Goal: Transaction & Acquisition: Purchase product/service

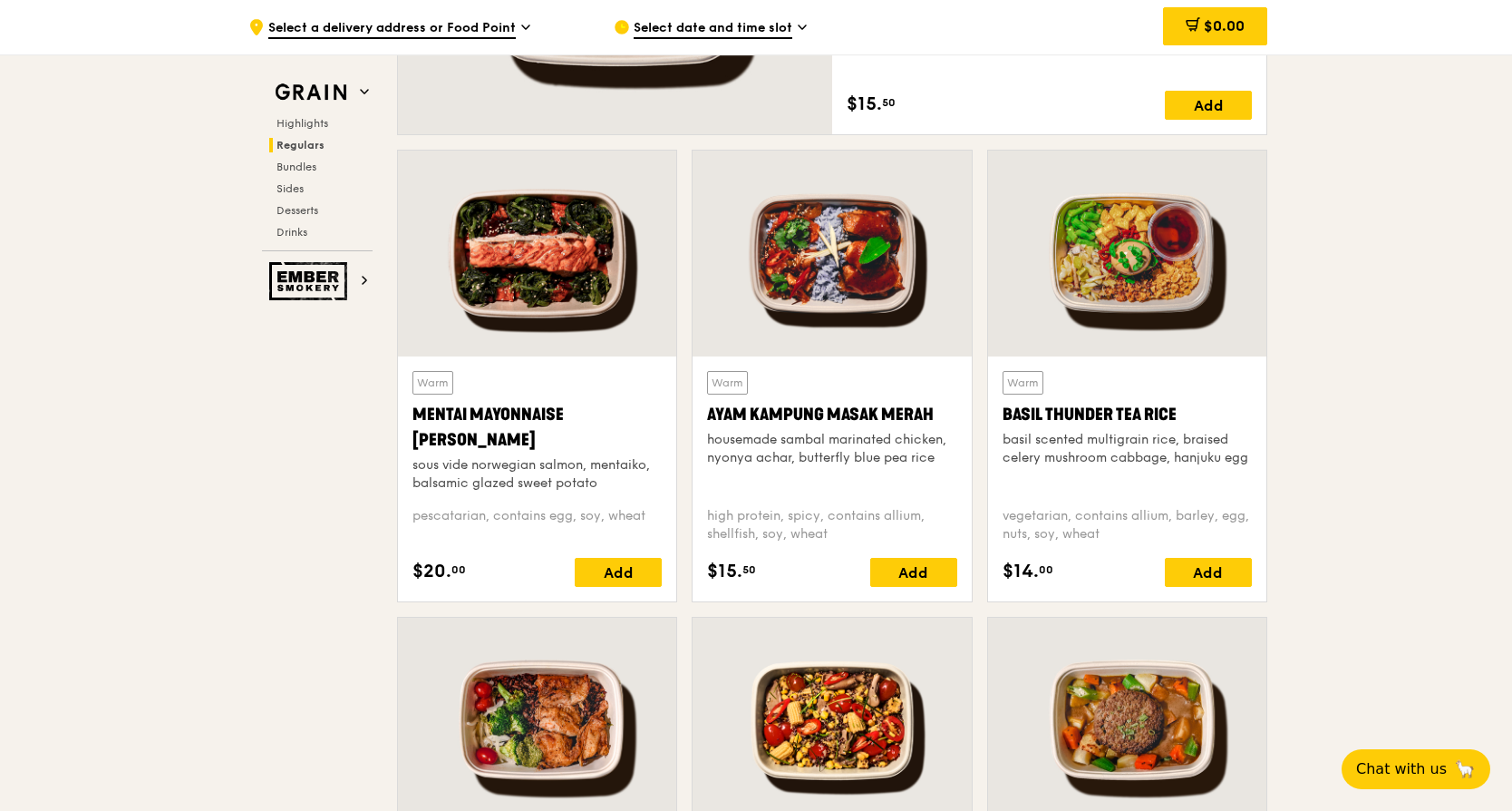
scroll to position [1269, 0]
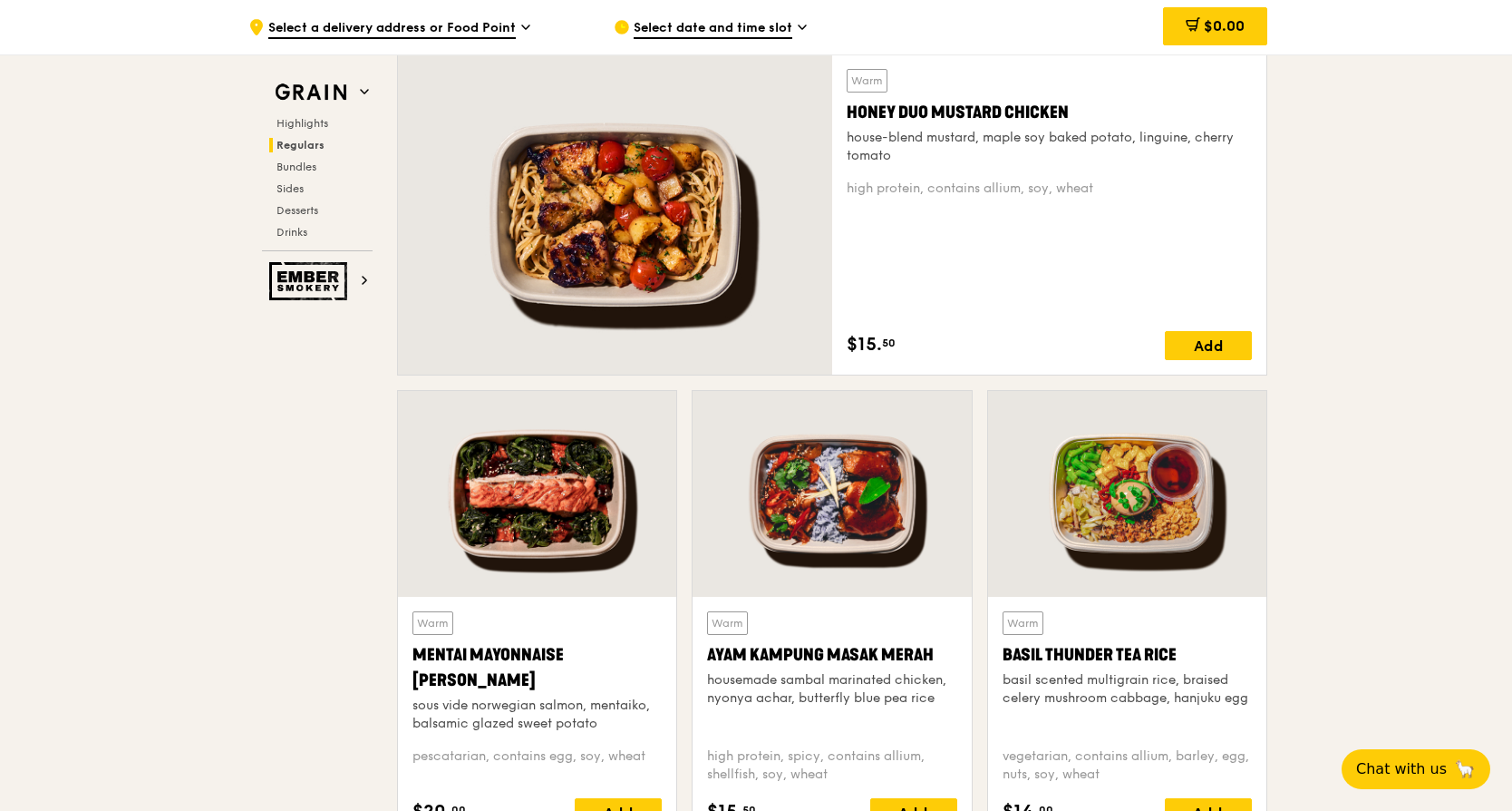
click at [1115, 500] on div at bounding box center [1127, 494] width 278 height 206
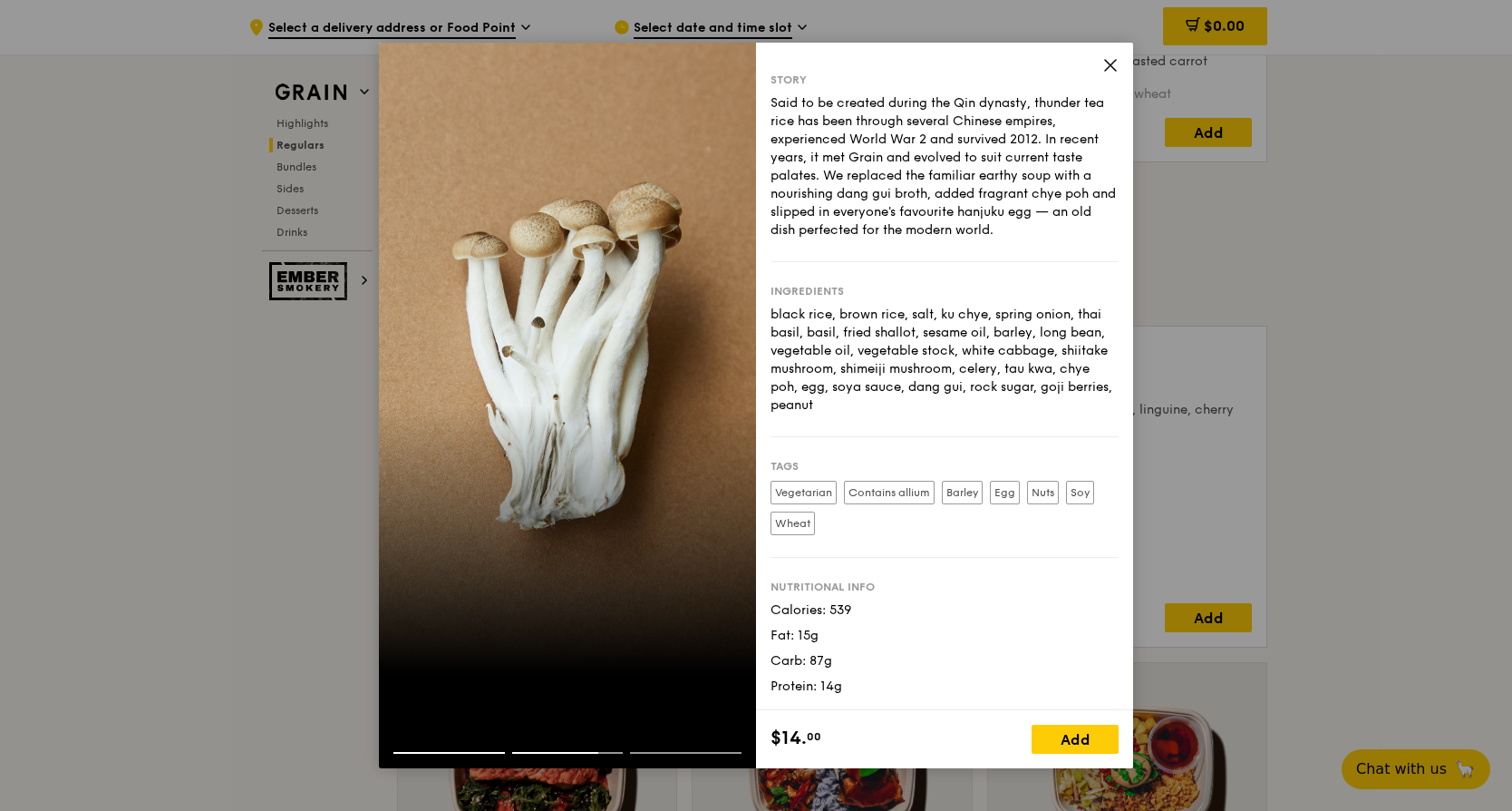
scroll to position [1179, 0]
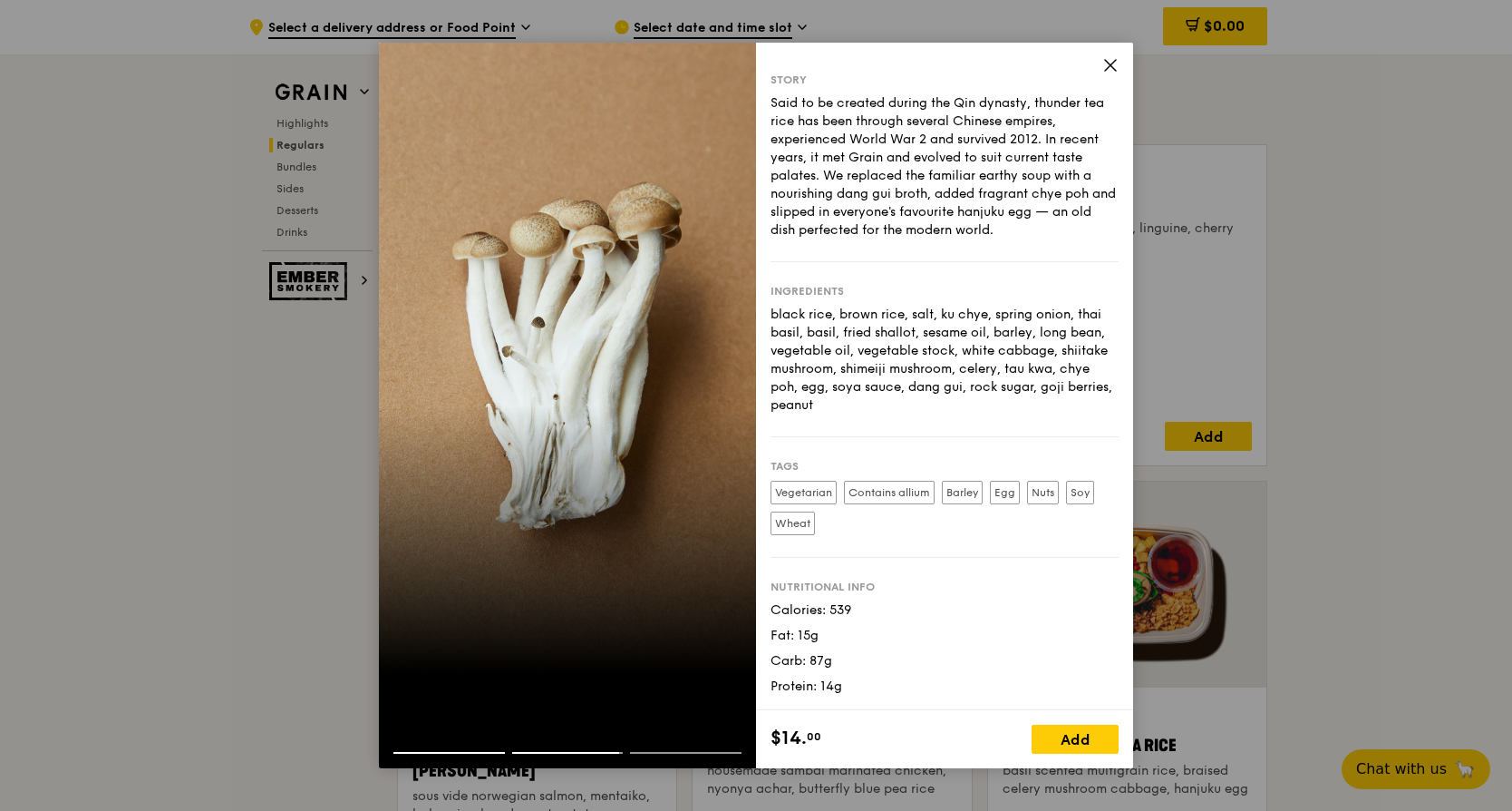
click at [1106, 68] on icon at bounding box center [1110, 65] width 16 height 16
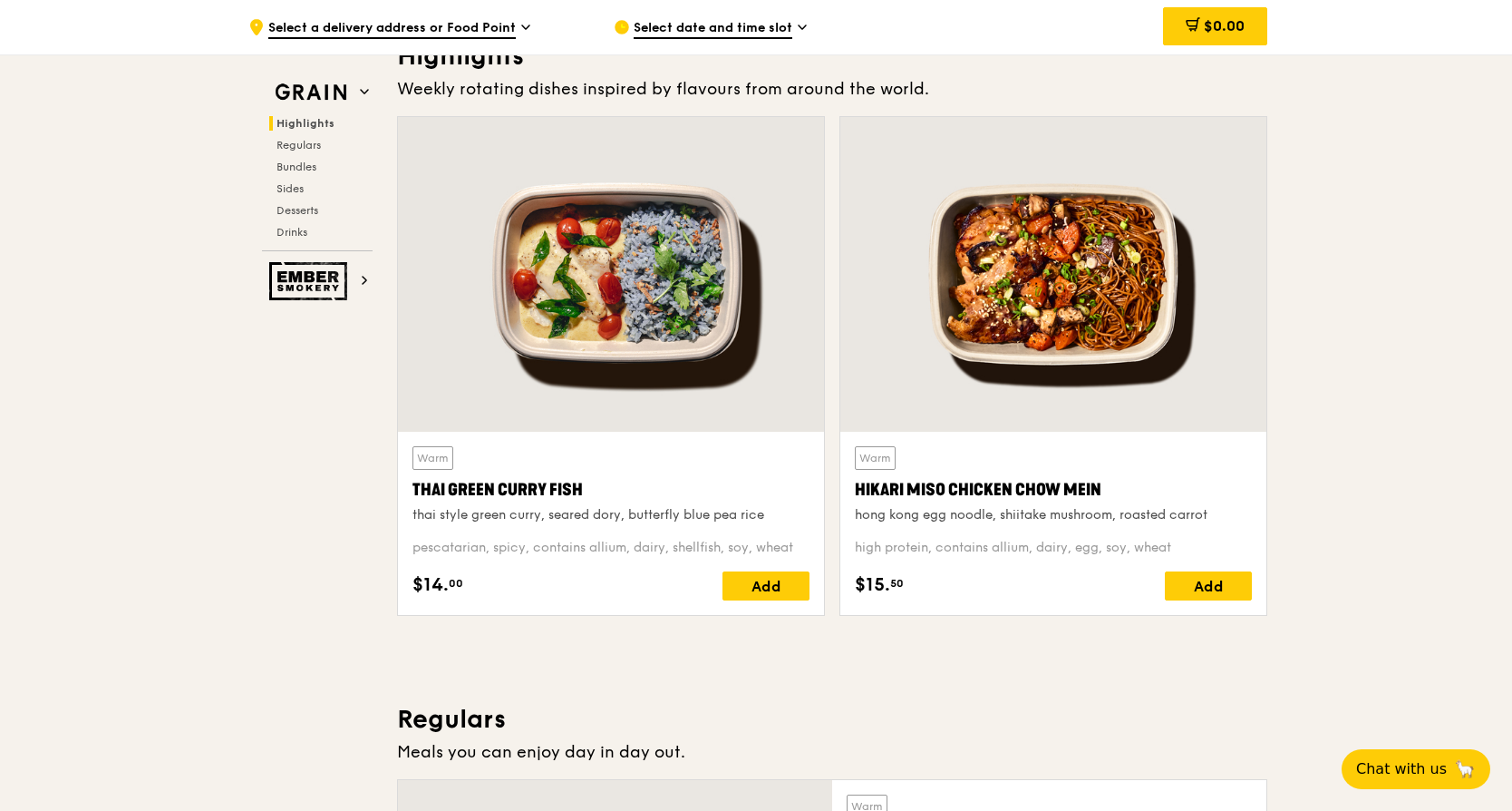
scroll to position [454, 0]
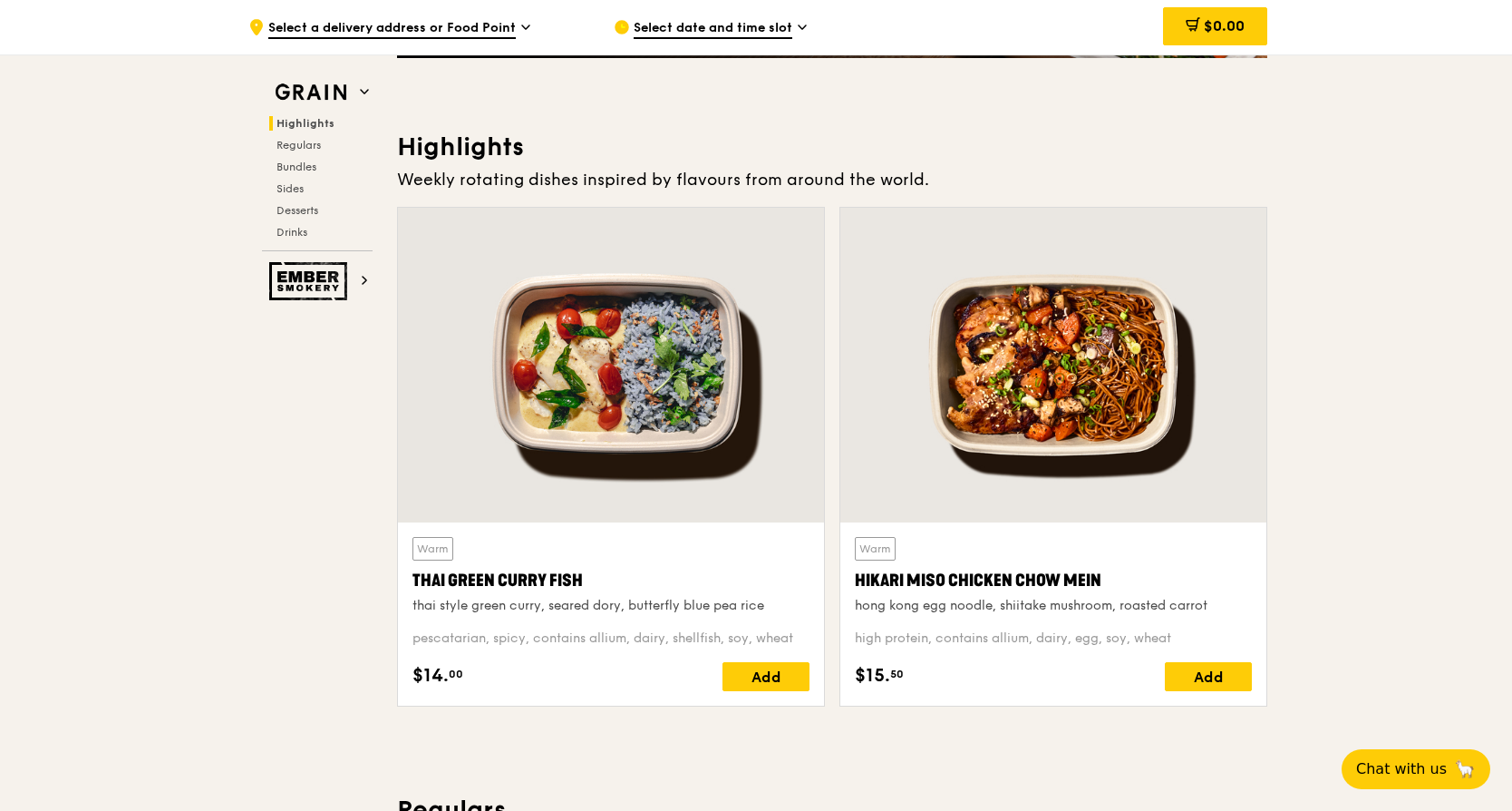
click at [595, 419] on div at bounding box center [611, 365] width 426 height 315
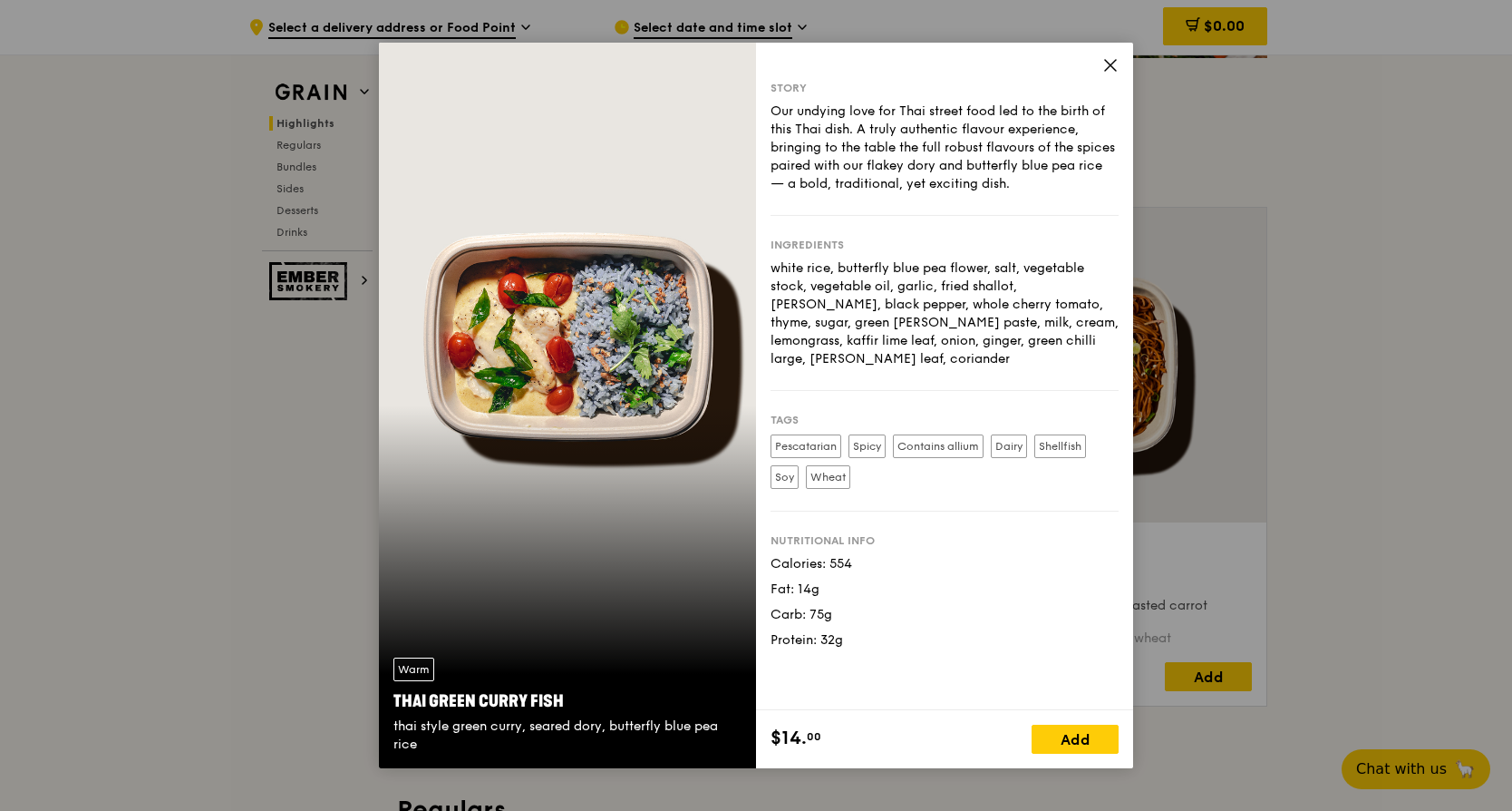
click at [1108, 57] on icon at bounding box center [1110, 65] width 16 height 16
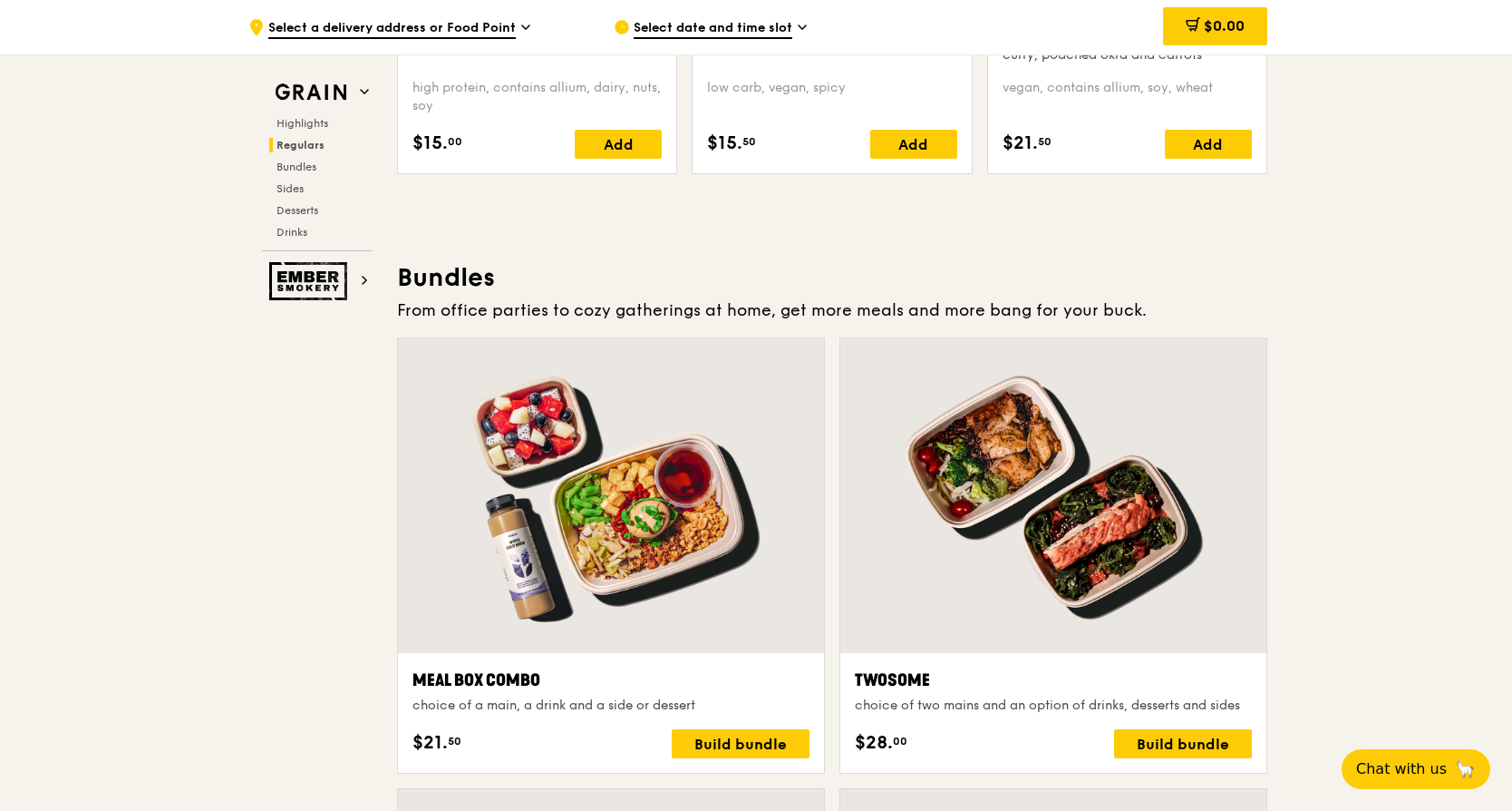
scroll to position [2085, 0]
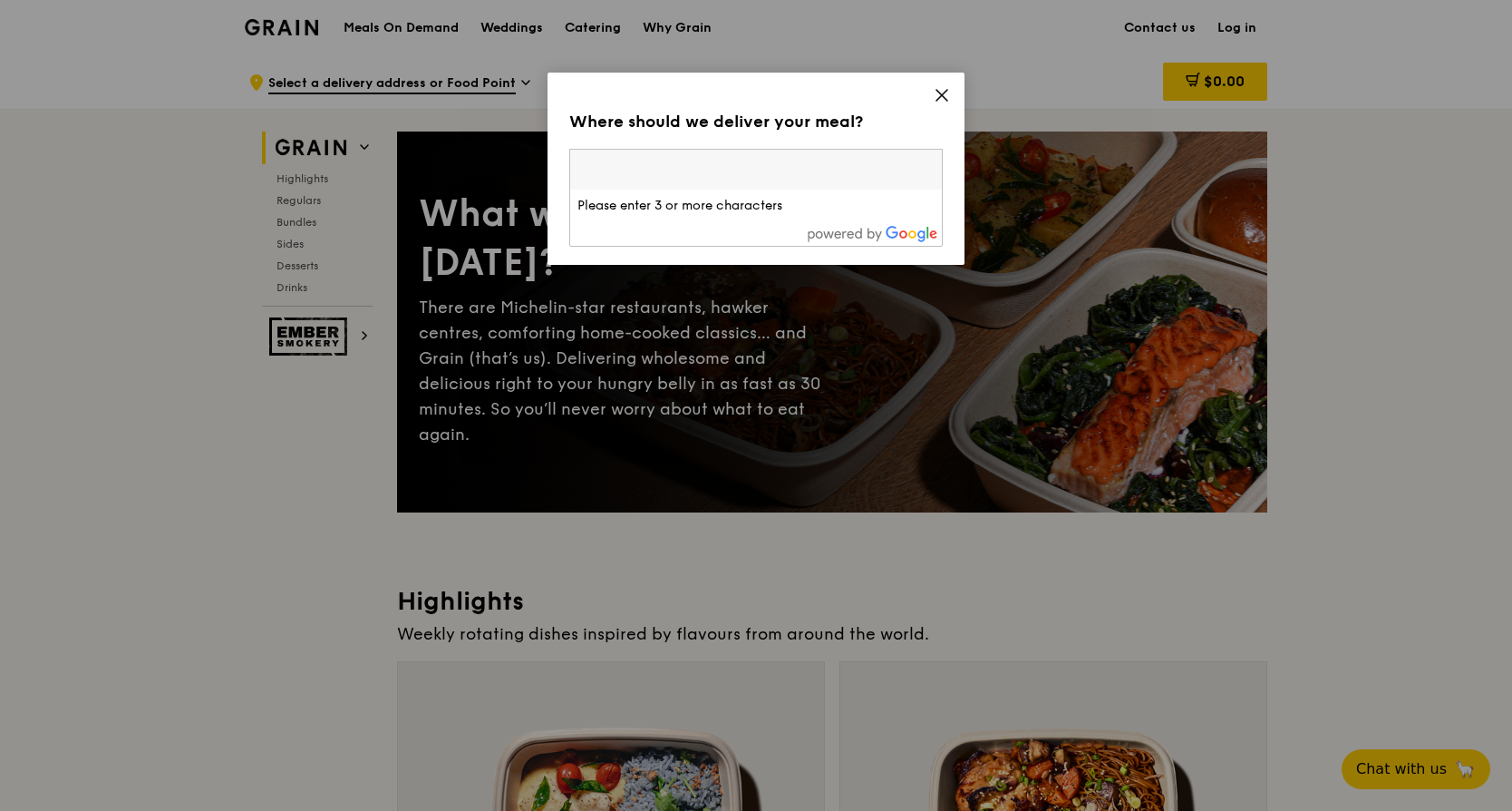
click at [944, 86] on div "Where should we deliver your meal? Please enter three or more characters Please…" at bounding box center [756, 169] width 417 height 193
click at [944, 86] on div "Where should we deliver your meal? Please enter three or more characters Browse…" at bounding box center [756, 169] width 417 height 193
click at [942, 96] on icon at bounding box center [942, 94] width 11 height 11
